Goal: Transaction & Acquisition: Purchase product/service

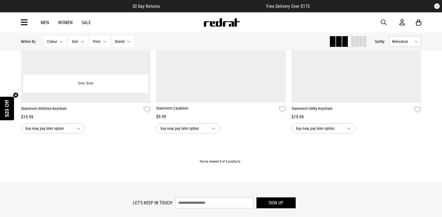
drag, startPoint x: 86, startPoint y: 68, endPoint x: 136, endPoint y: 72, distance: 50.4
click at [86, 68] on img at bounding box center [86, 12] width 130 height 182
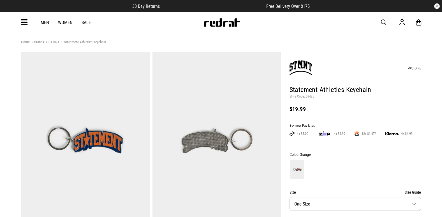
click at [312, 96] on p "Style Code: 59485" at bounding box center [356, 96] width 132 height 4
click at [311, 96] on p "Style Code: 59485" at bounding box center [356, 96] width 132 height 4
click at [312, 102] on header "SHARE Statement Athletics Keychain Style Code: 59485 $19.99" at bounding box center [356, 85] width 132 height 64
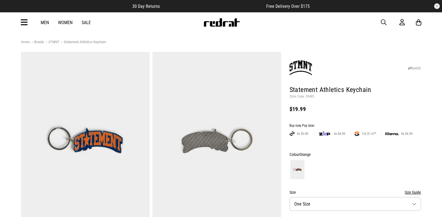
click at [310, 94] on p "Style Code: 59485" at bounding box center [356, 96] width 132 height 4
copy p "59485"
click at [385, 22] on span "button" at bounding box center [384, 22] width 6 height 7
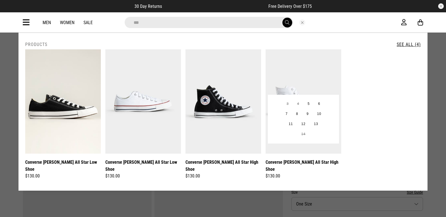
type input "***"
click at [320, 81] on img at bounding box center [304, 101] width 76 height 104
